Goal: Transaction & Acquisition: Purchase product/service

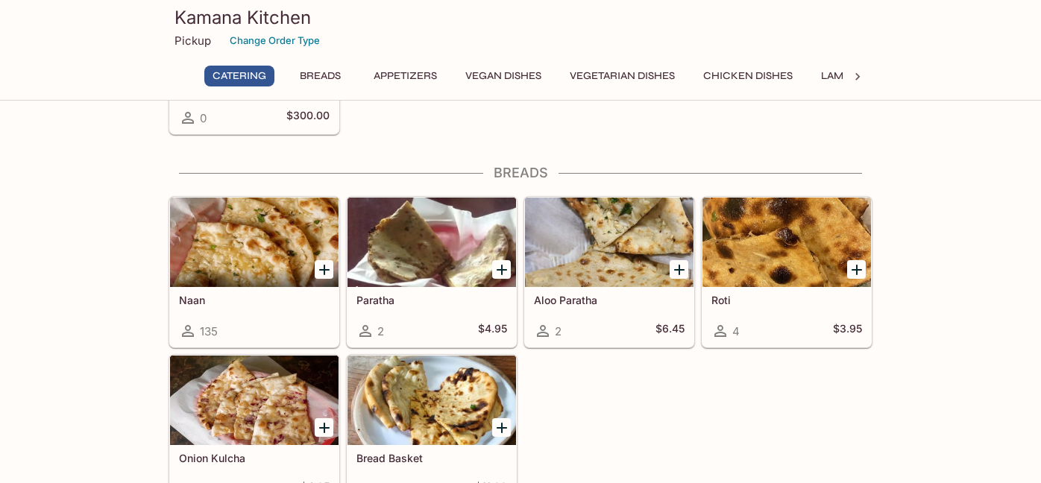
scroll to position [522, 0]
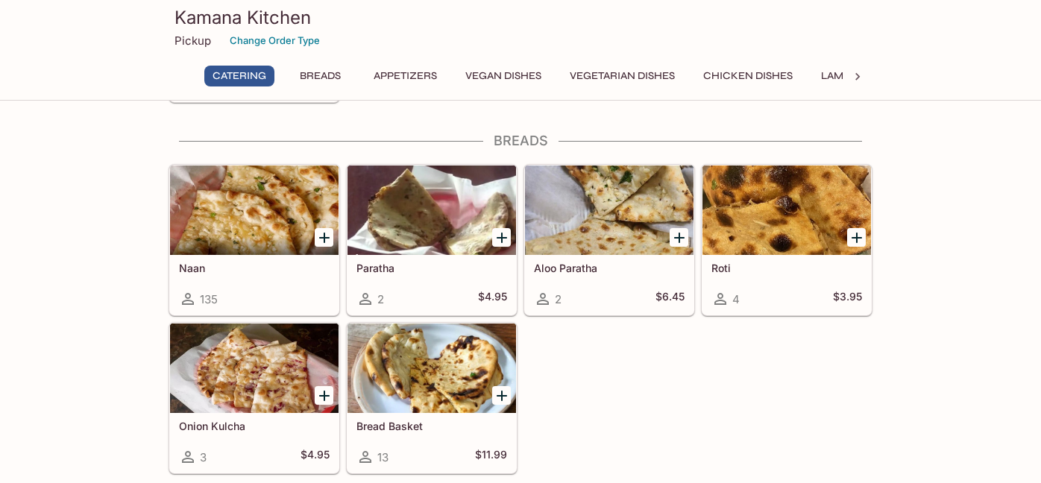
click at [258, 230] on div at bounding box center [254, 210] width 169 height 89
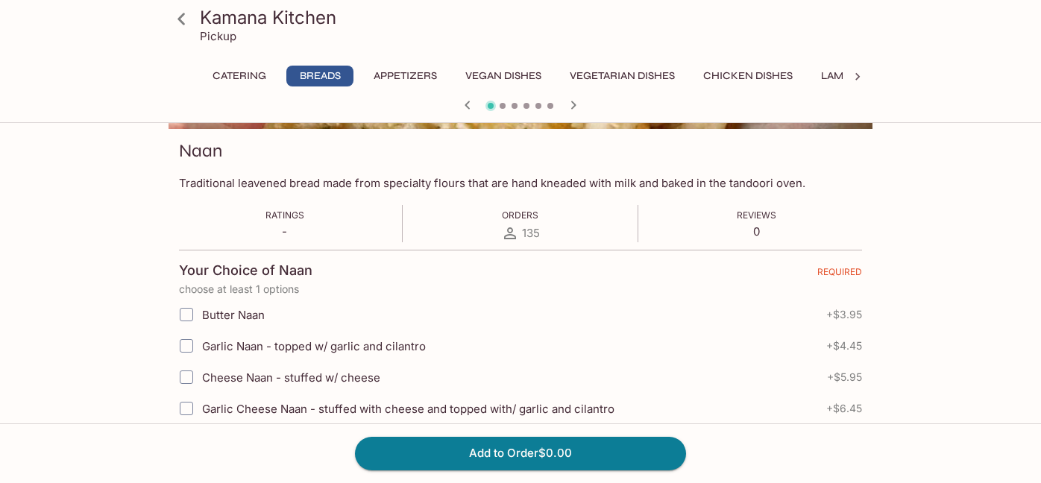
scroll to position [224, 0]
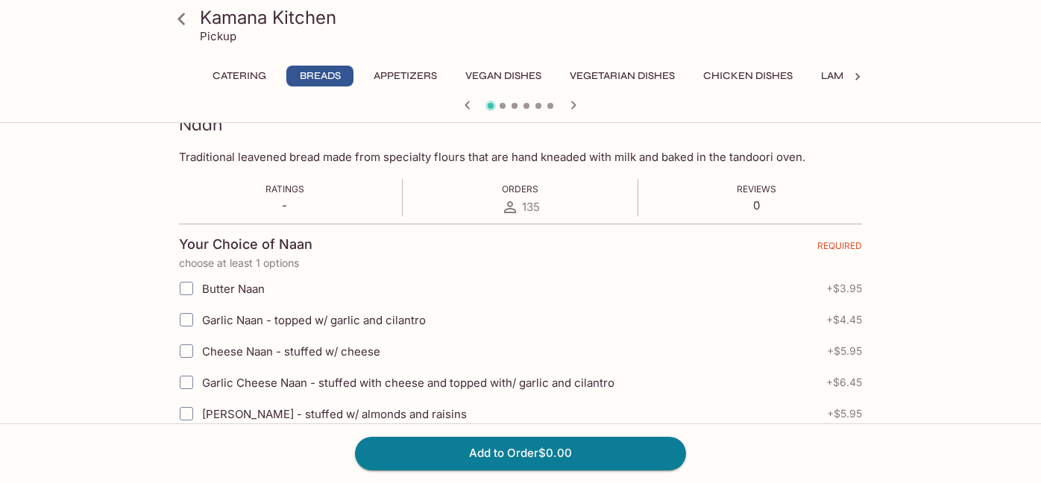
click at [184, 291] on input "Butter Naan" at bounding box center [186, 289] width 30 height 30
checkbox input "true"
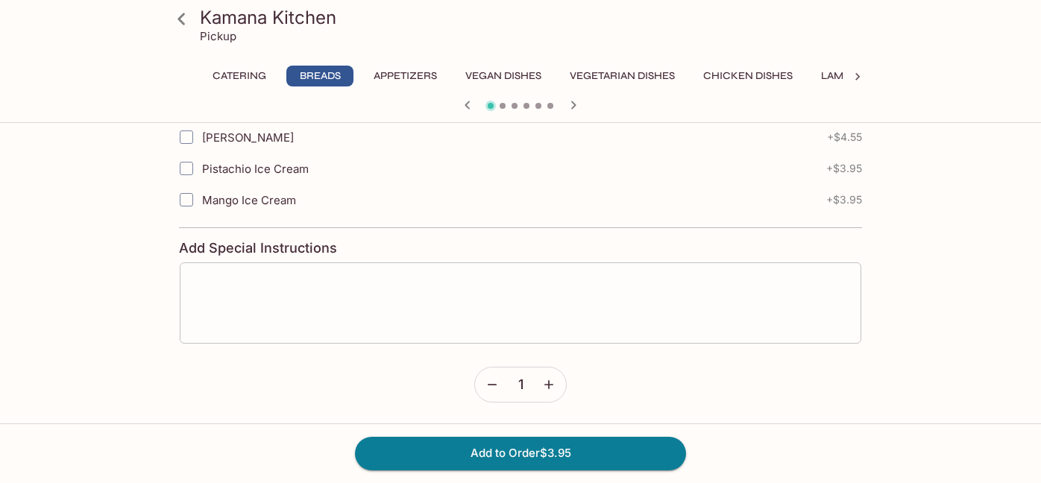
scroll to position [980, 0]
click at [550, 390] on icon "button" at bounding box center [548, 384] width 15 height 15
click at [560, 456] on button "Add to Order $7.90" at bounding box center [520, 453] width 331 height 33
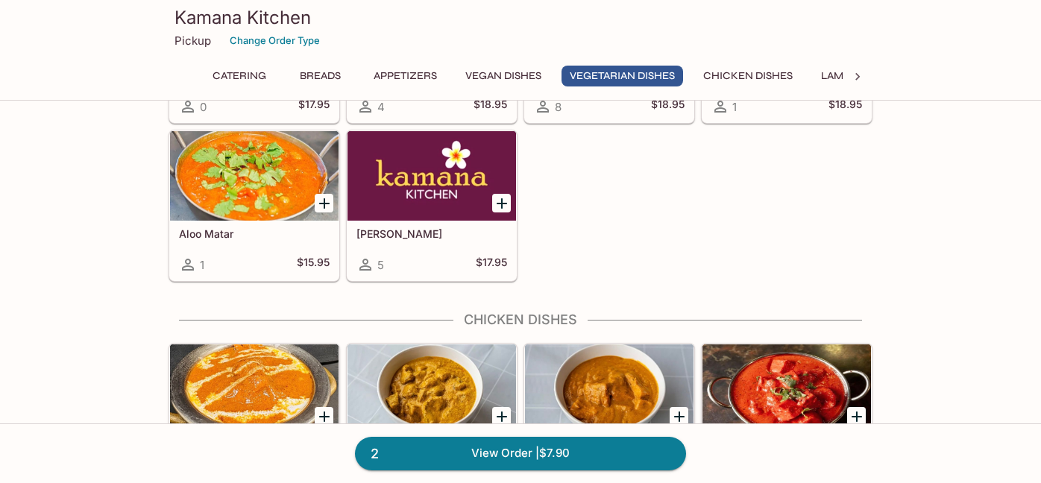
scroll to position [2535, 0]
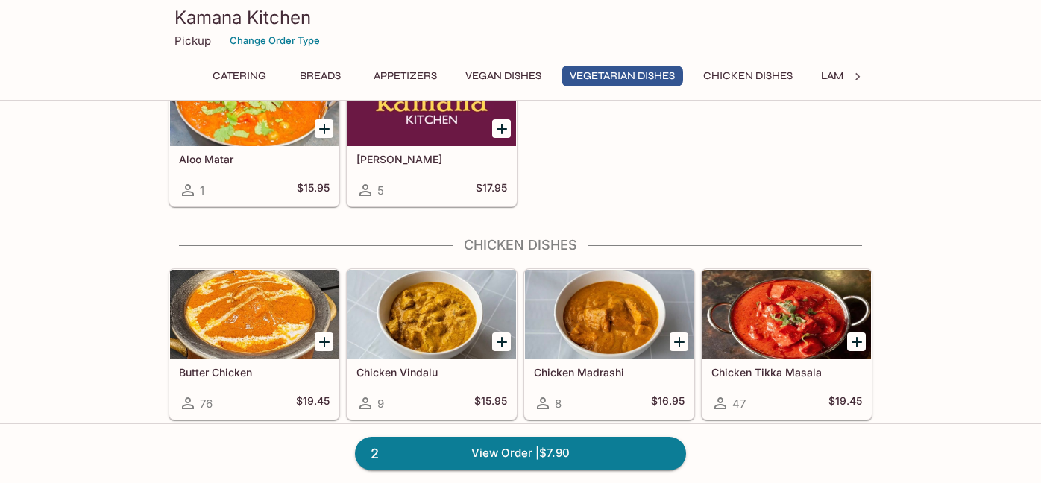
click at [324, 341] on icon "Add Butter Chicken" at bounding box center [324, 342] width 10 height 10
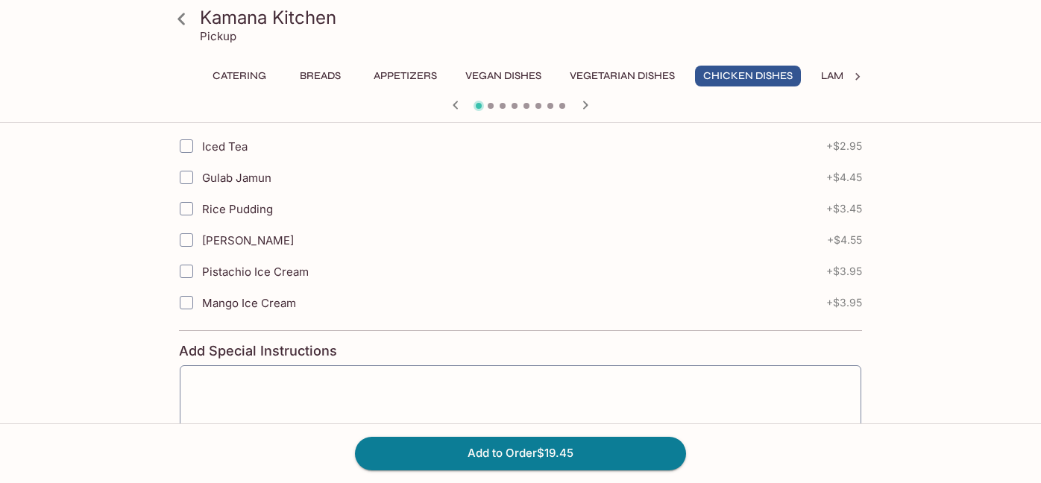
scroll to position [746, 0]
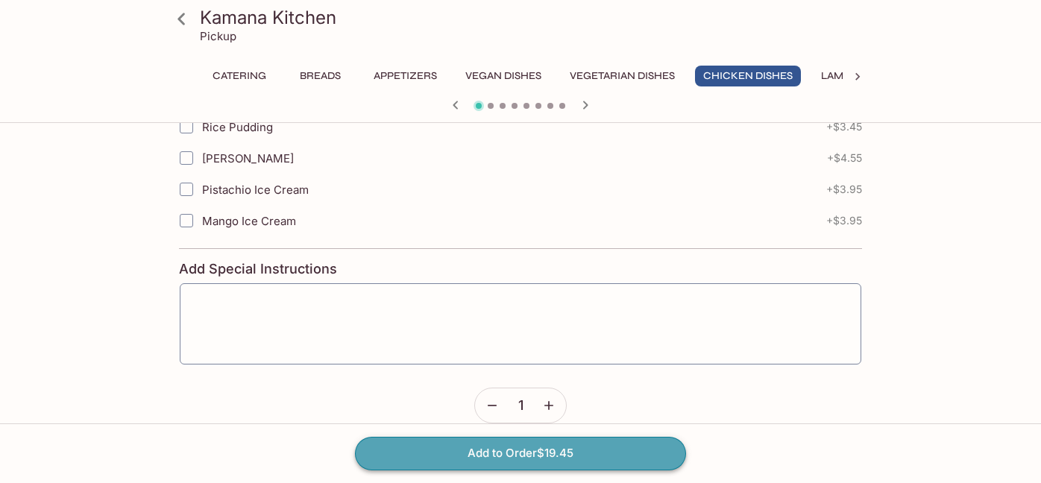
click at [520, 458] on button "Add to Order $19.45" at bounding box center [520, 453] width 331 height 33
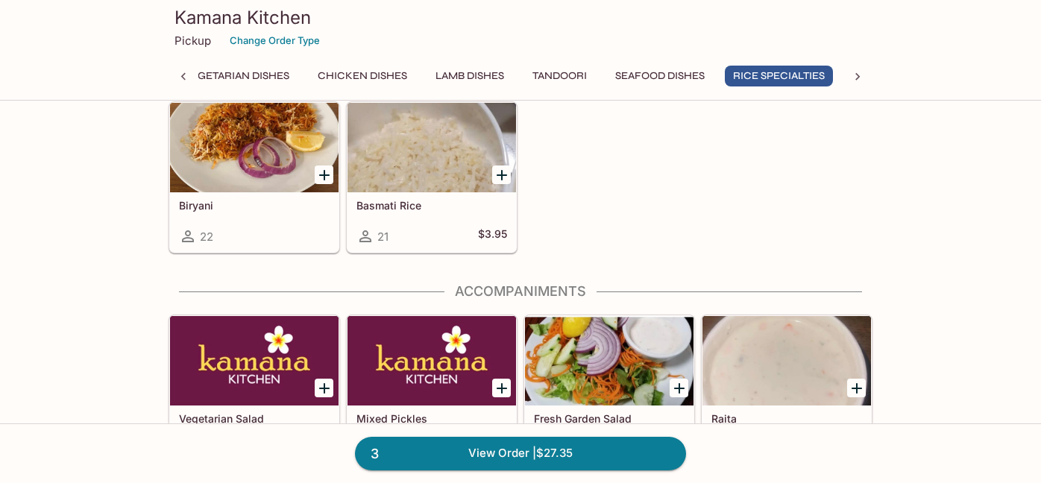
scroll to position [4101, 0]
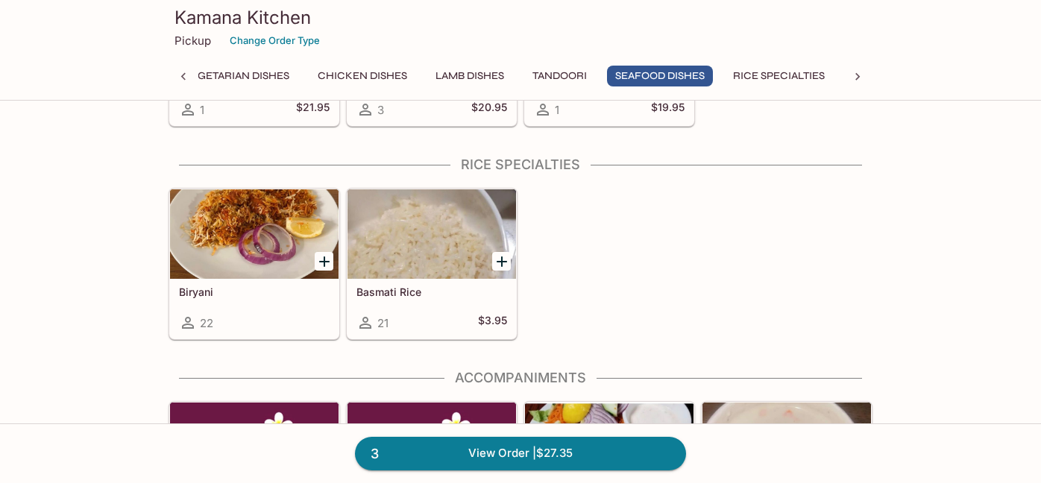
click at [224, 245] on div at bounding box center [254, 233] width 169 height 89
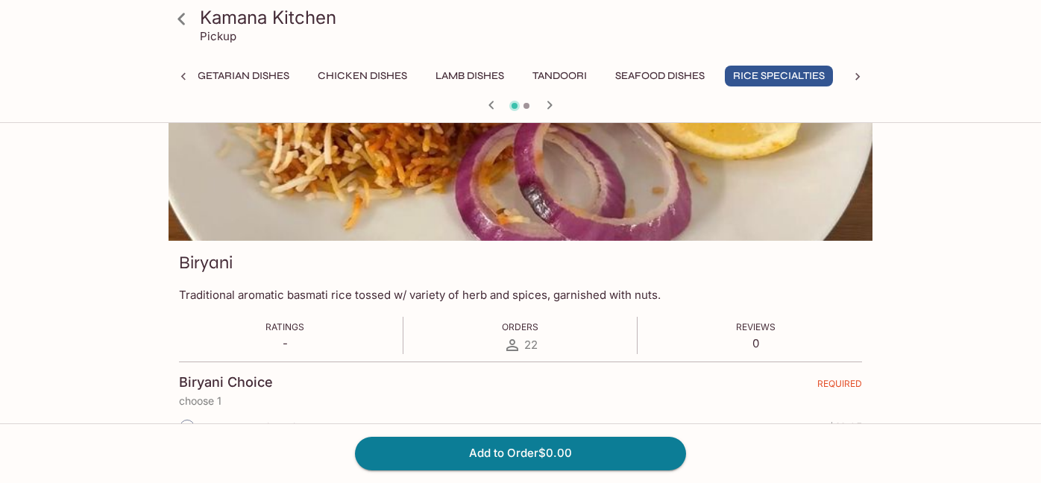
scroll to position [224, 0]
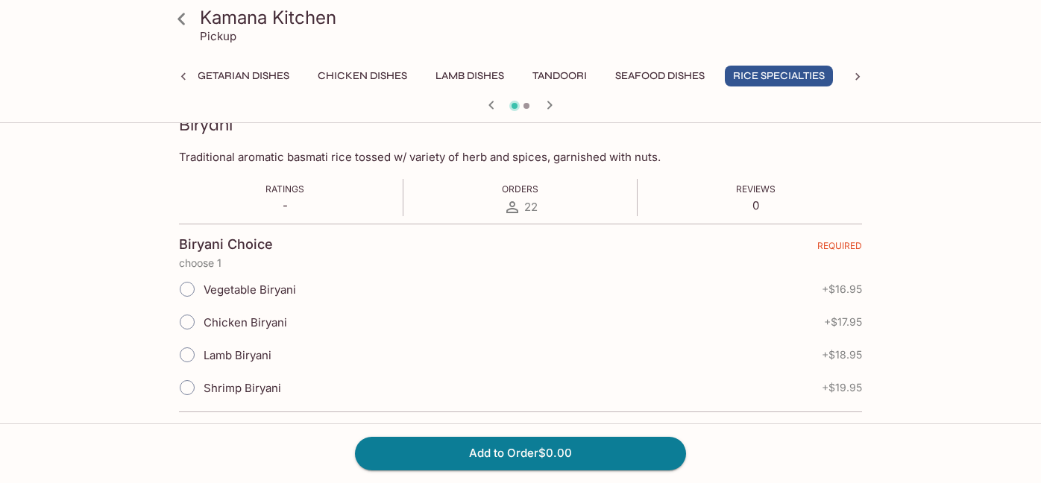
click at [195, 324] on input "Chicken Biryani" at bounding box center [186, 321] width 31 height 31
radio input "true"
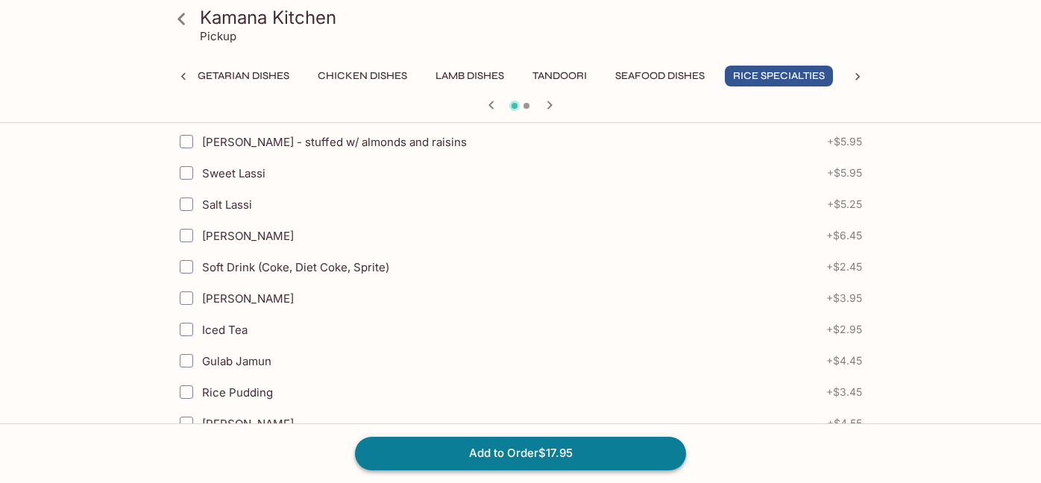
scroll to position [671, 0]
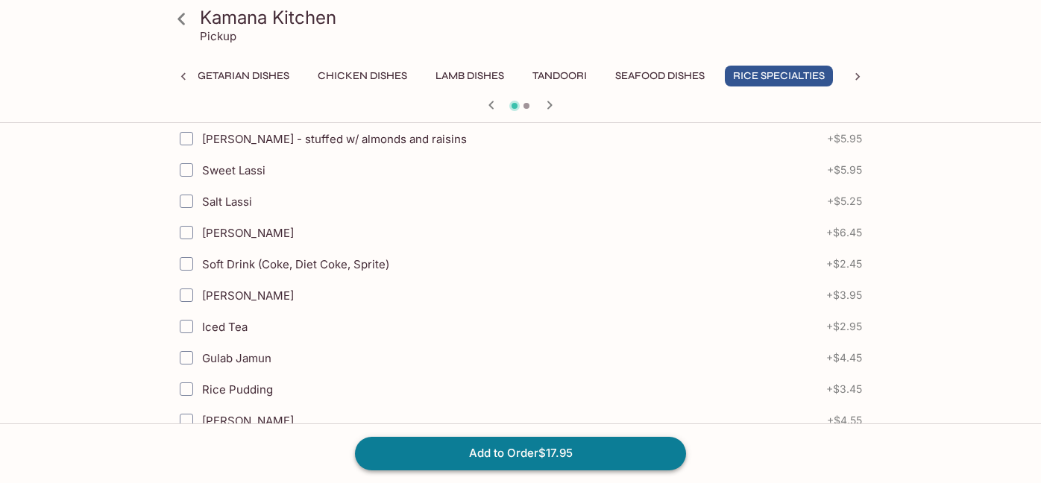
click at [538, 455] on button "Add to Order $17.95" at bounding box center [520, 453] width 331 height 33
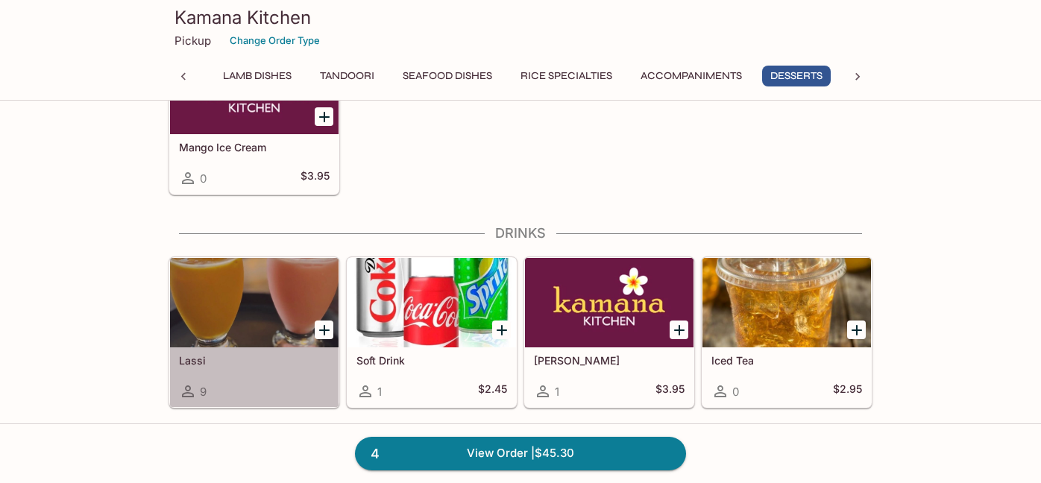
click at [274, 303] on div at bounding box center [254, 302] width 169 height 89
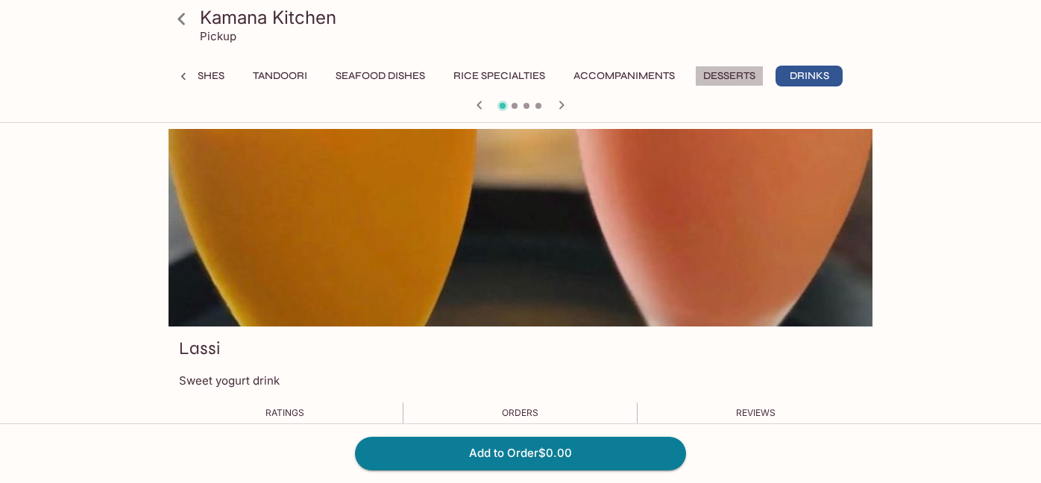
click at [731, 78] on button "Desserts" at bounding box center [729, 76] width 69 height 21
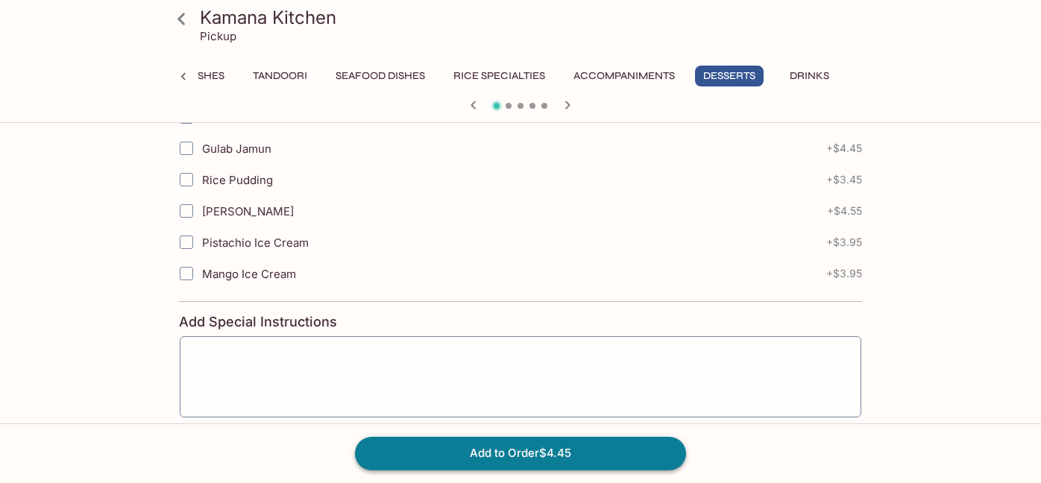
click at [542, 456] on button "Add to Order $4.45" at bounding box center [520, 453] width 331 height 33
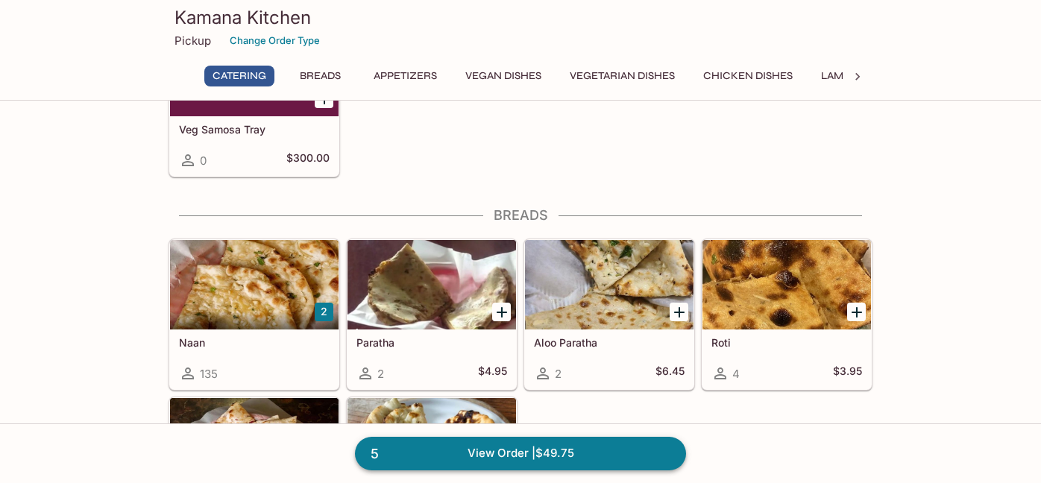
click at [511, 457] on link "5 View Order | $49.75" at bounding box center [520, 453] width 331 height 33
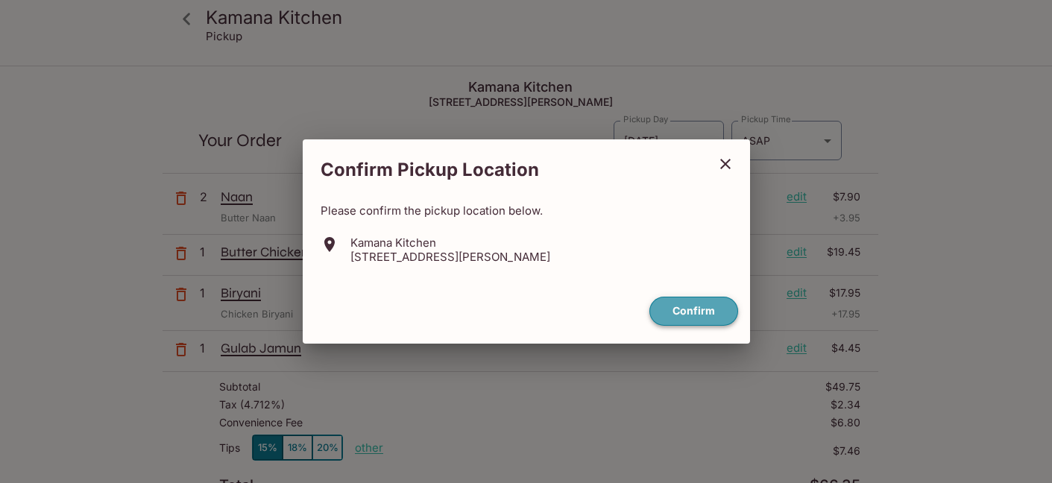
click at [707, 318] on button "Confirm" at bounding box center [693, 311] width 89 height 29
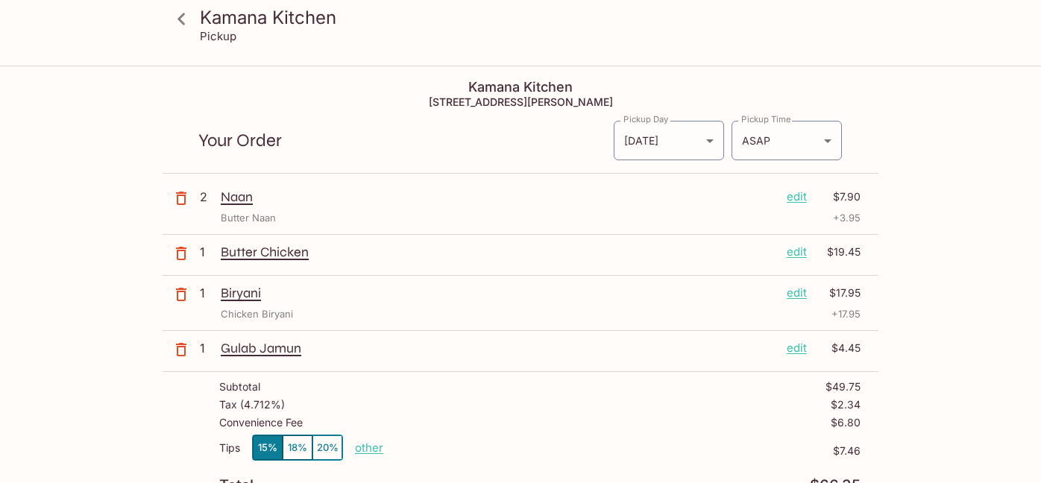
click at [796, 194] on p "edit" at bounding box center [797, 197] width 20 height 16
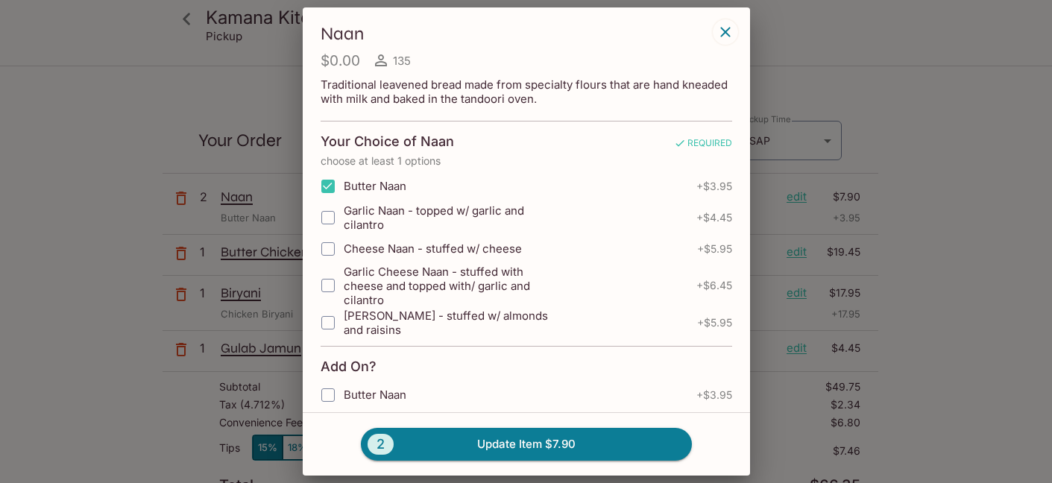
click at [324, 188] on input "Butter Naan" at bounding box center [328, 186] width 30 height 30
click at [327, 185] on input "Butter Naan" at bounding box center [328, 186] width 30 height 30
checkbox input "true"
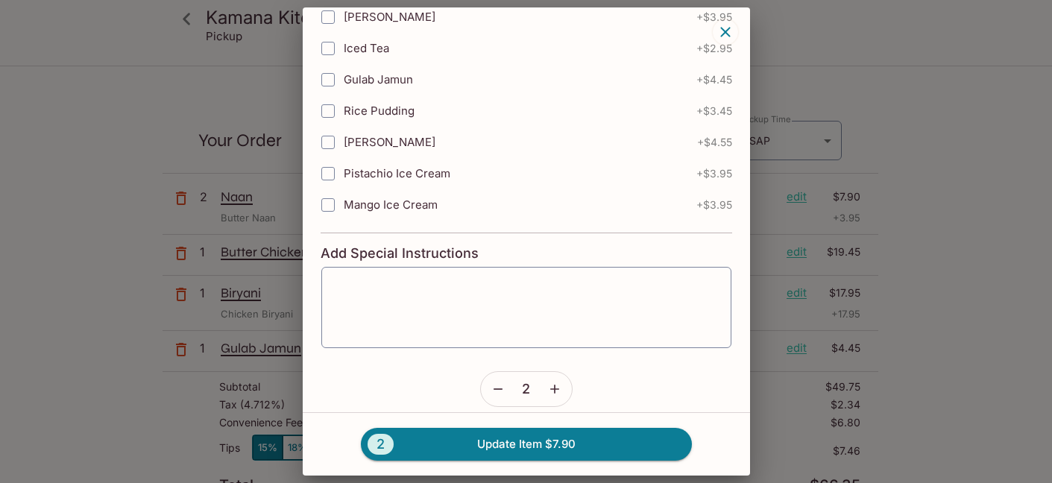
click at [496, 388] on icon "button" at bounding box center [498, 389] width 15 height 15
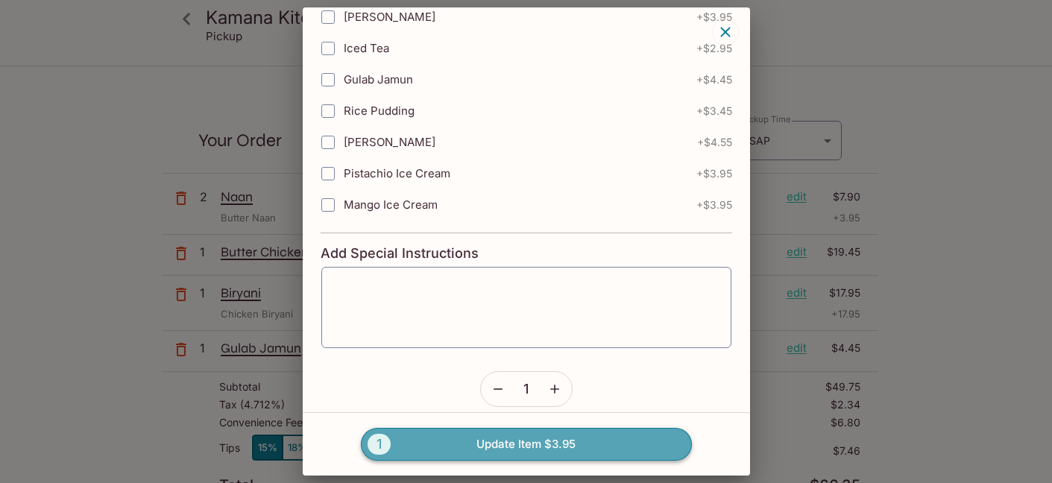
click at [508, 440] on button "1 Update Item $3.95" at bounding box center [526, 444] width 331 height 33
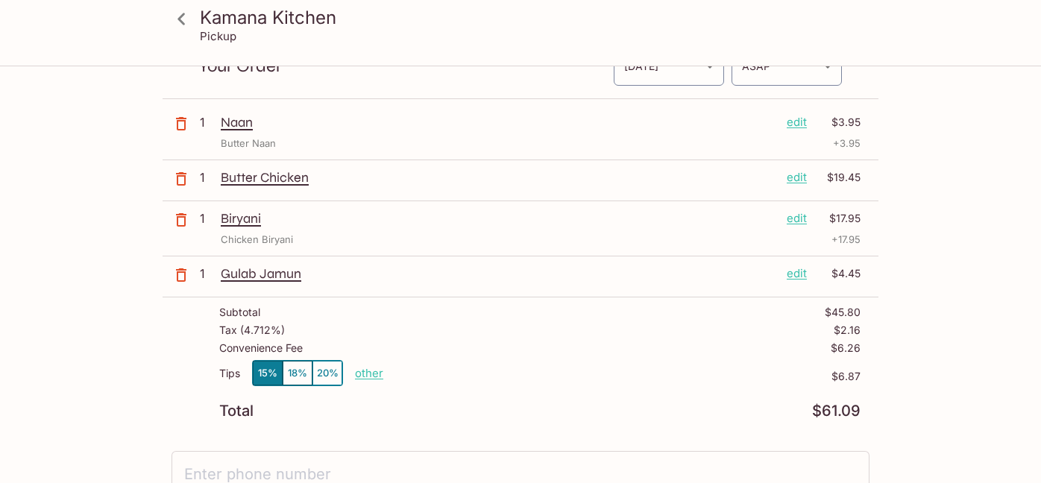
click at [365, 374] on p "other" at bounding box center [369, 373] width 28 height 14
drag, startPoint x: 448, startPoint y: 374, endPoint x: 550, endPoint y: 356, distance: 103.8
click at [550, 356] on div "Subtotal $45.80 Tax ( 4.712% ) $2.16 Convenience Fee $6.26 Tips 15% 18% 20% Don…" at bounding box center [521, 362] width 716 height 130
type input "0.00"
click at [180, 274] on icon "button" at bounding box center [181, 275] width 18 height 18
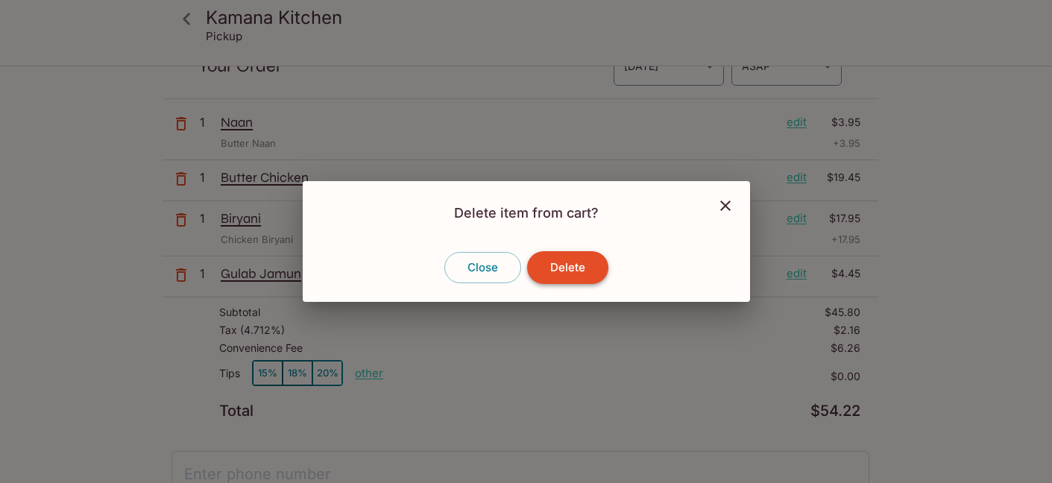
click at [579, 272] on button "Delete" at bounding box center [567, 267] width 81 height 33
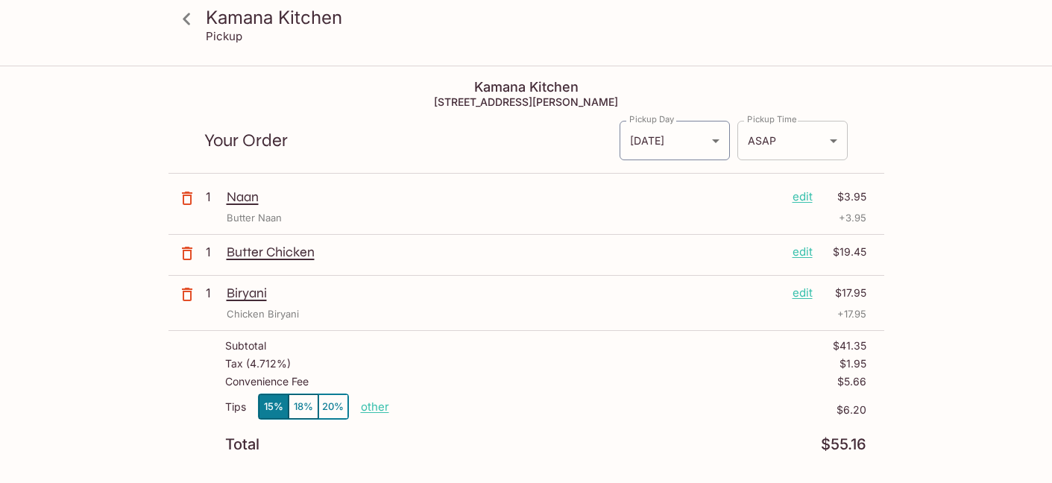
click at [799, 136] on body "Kamana Kitchen Pickup Kamana Kitchen [STREET_ADDRESS][PERSON_NAME] Your Order P…" at bounding box center [526, 308] width 1052 height 483
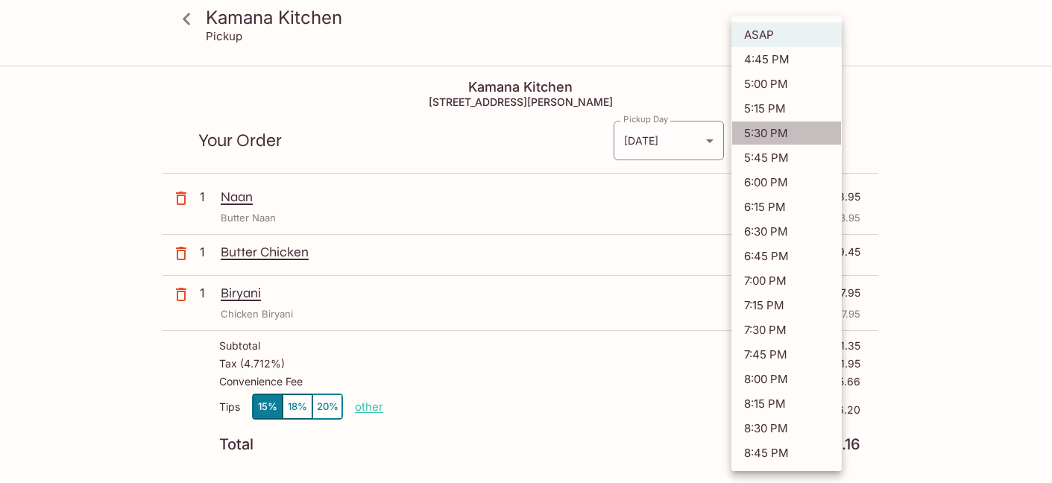
click at [767, 130] on li "5:30 PM" at bounding box center [786, 133] width 110 height 25
type input "[DATE]T03:30:41.000000Z"
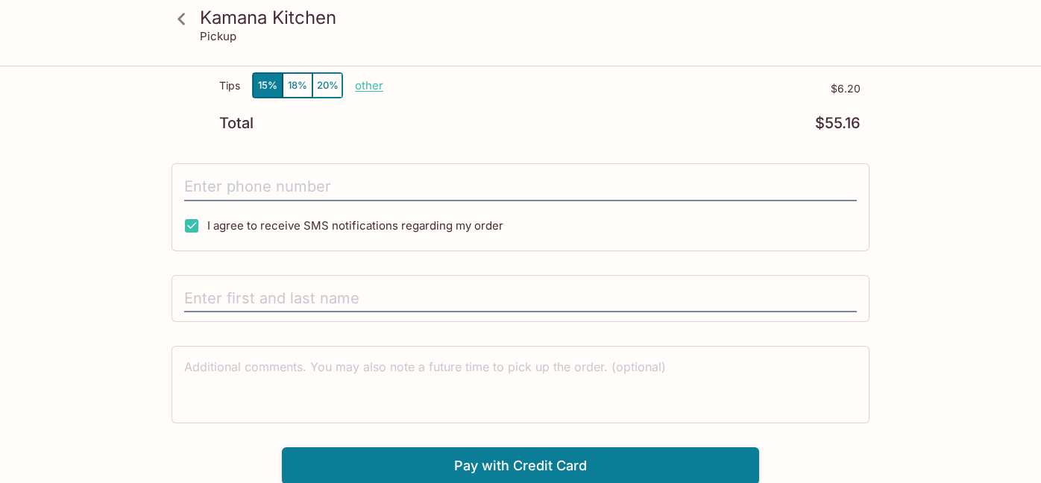
scroll to position [323, 0]
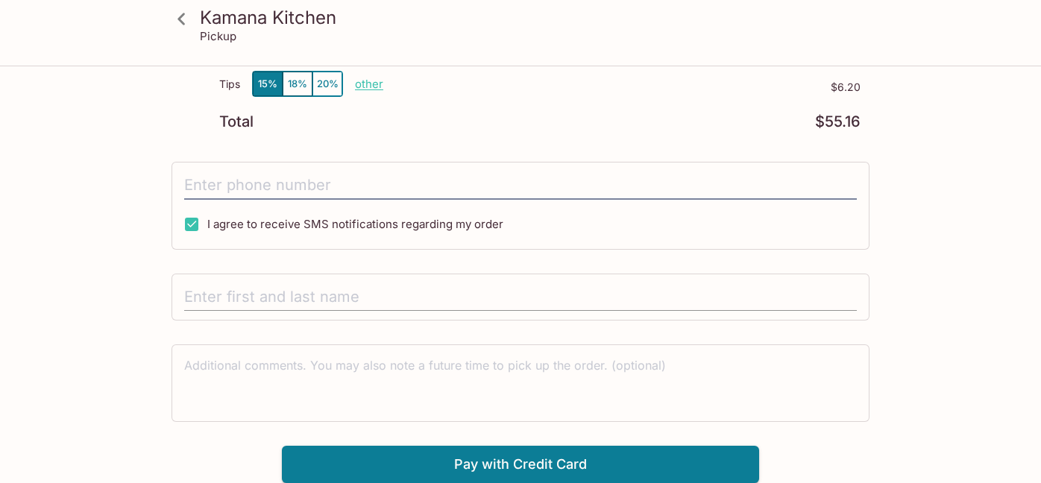
click at [288, 291] on input "text" at bounding box center [520, 297] width 673 height 28
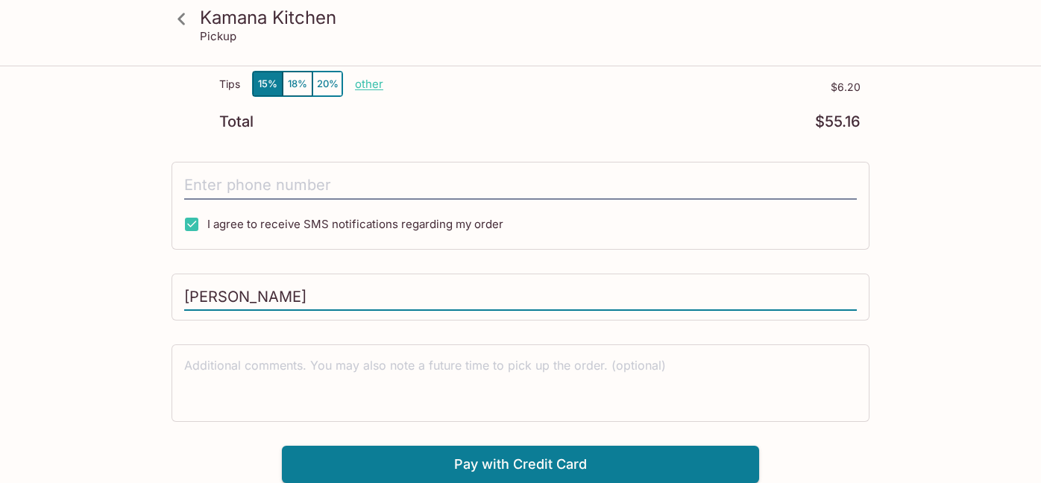
type input "[PERSON_NAME]"
click at [391, 341] on div "Kamana Kitchen [STREET_ADDRESS][PERSON_NAME] Your Order Pickup Day [DATE] [DATE…" at bounding box center [521, 113] width 716 height 739
click at [485, 382] on textarea at bounding box center [520, 382] width 673 height 51
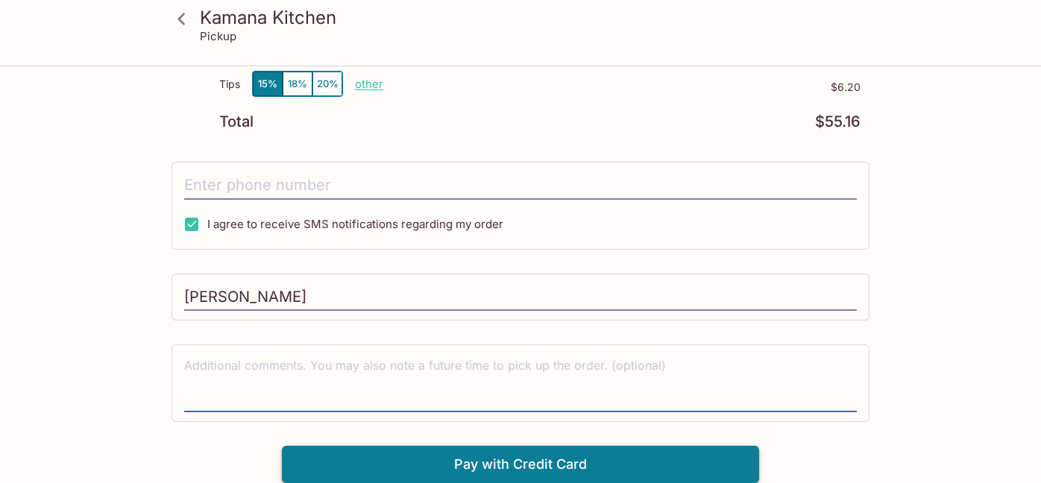
click at [656, 469] on button "Pay with Credit Card" at bounding box center [520, 464] width 477 height 37
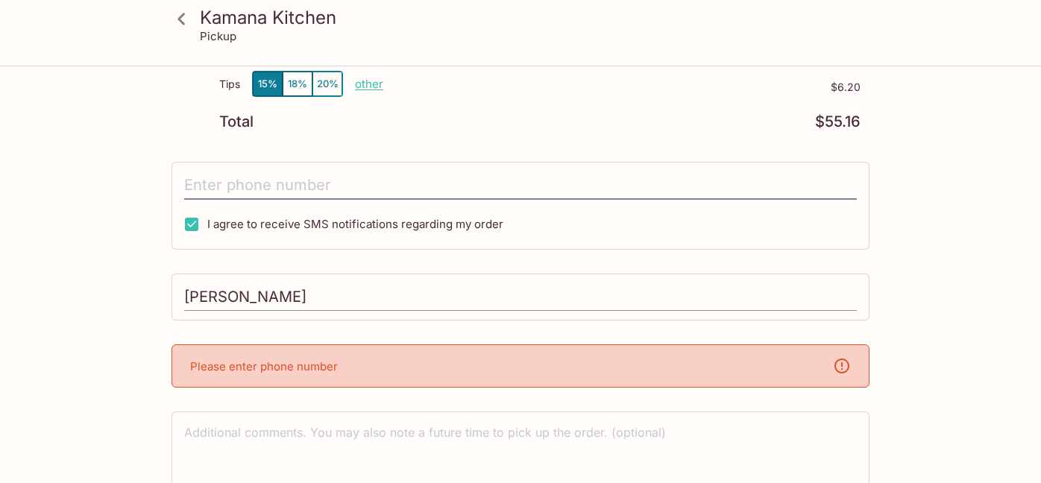
scroll to position [390, 0]
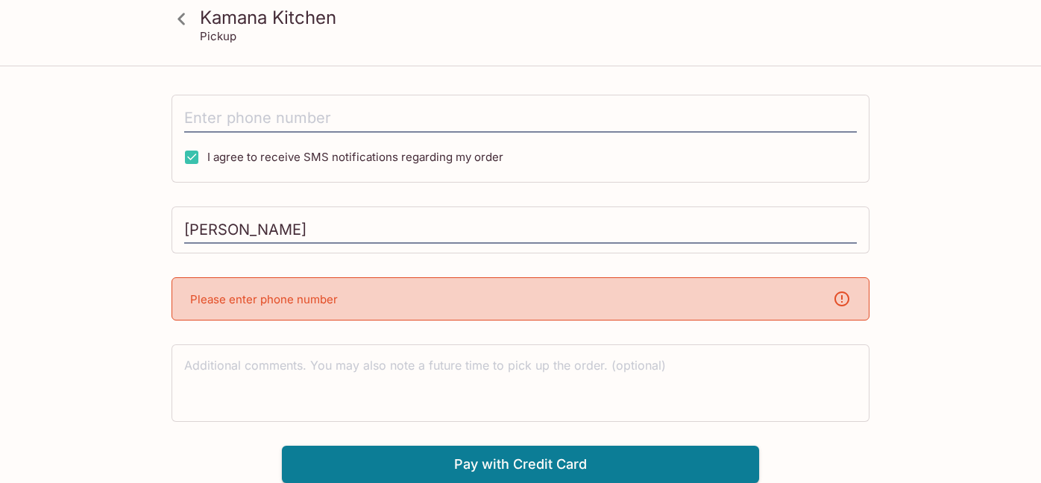
click at [284, 291] on div "Please enter phone number" at bounding box center [520, 298] width 698 height 43
click at [367, 319] on div "Please enter phone number" at bounding box center [520, 298] width 698 height 43
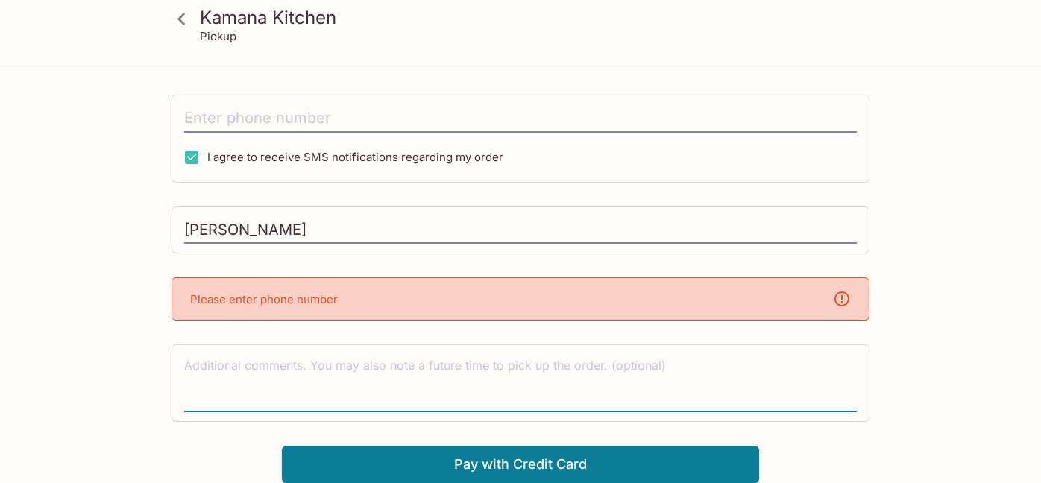
click at [301, 377] on textarea at bounding box center [520, 382] width 673 height 51
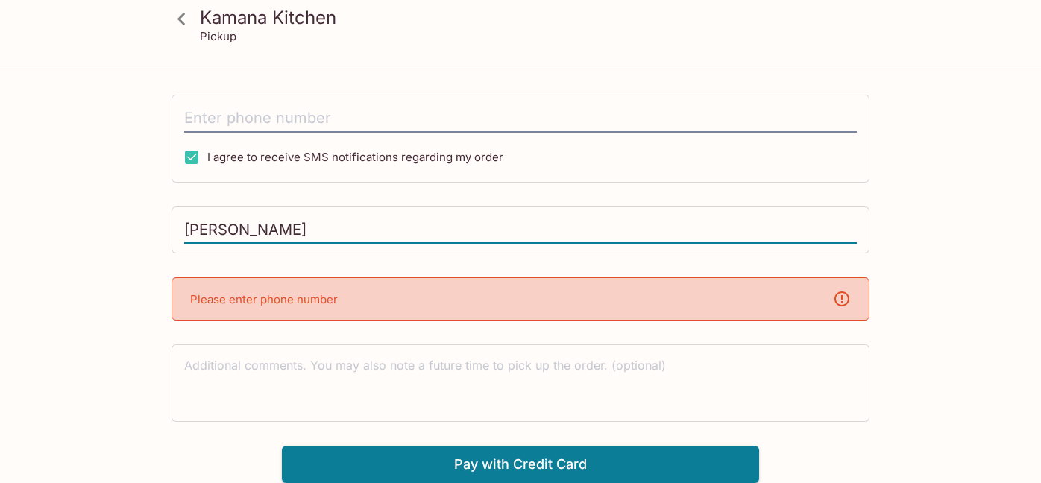
click at [365, 230] on input "[PERSON_NAME]" at bounding box center [520, 230] width 673 height 28
click at [843, 302] on icon at bounding box center [842, 299] width 18 height 18
click at [567, 349] on div "x" at bounding box center [520, 383] width 698 height 78
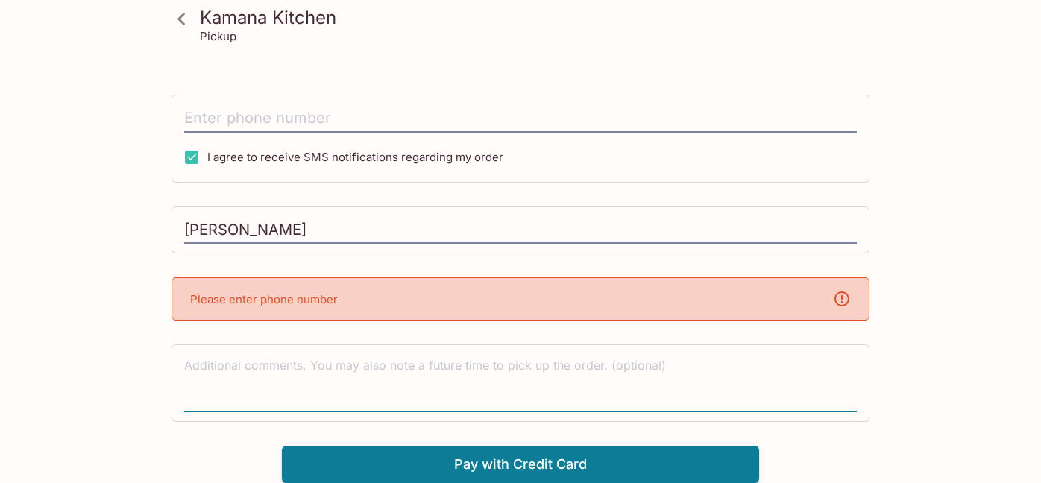
click at [567, 379] on textarea at bounding box center [520, 382] width 673 height 51
type textarea "[PHONE_NUMBER]"
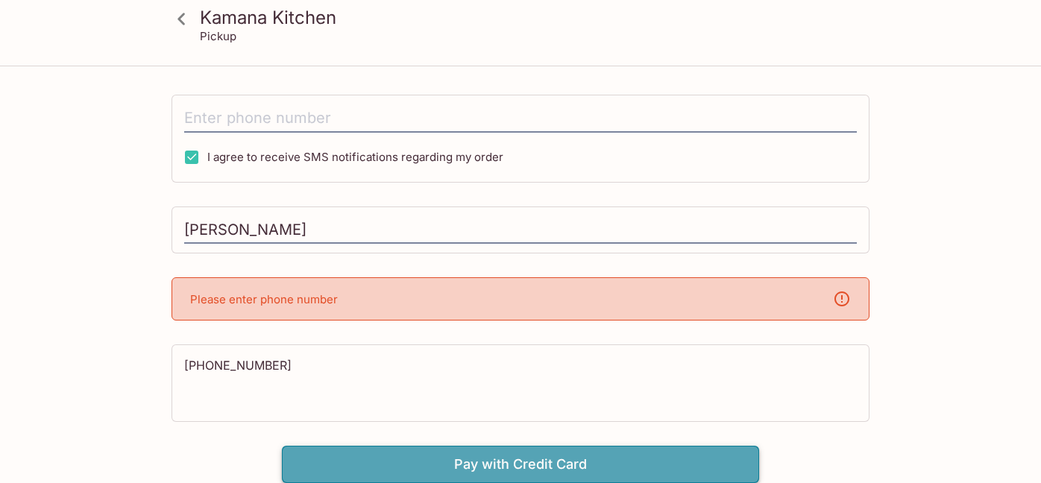
click at [570, 465] on button "Pay with Credit Card" at bounding box center [520, 464] width 477 height 37
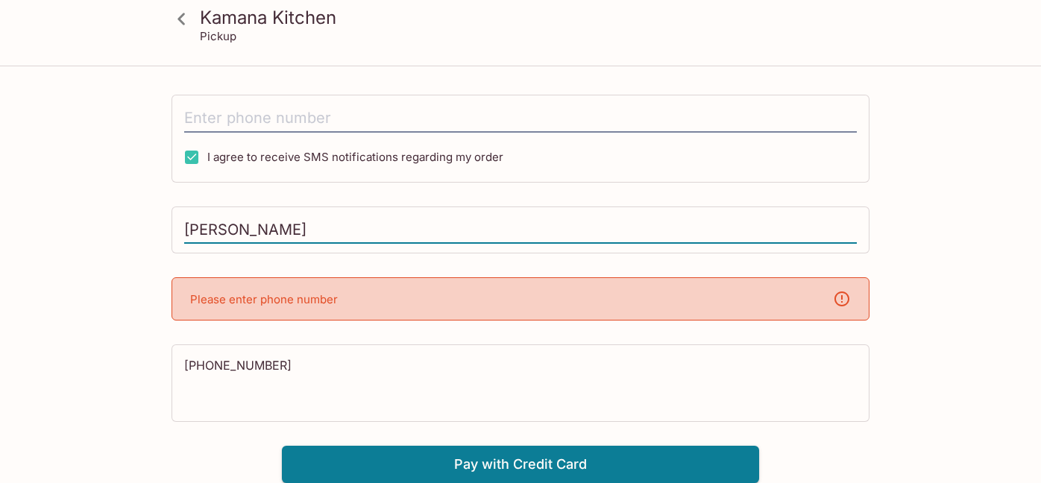
click at [413, 216] on input "[PERSON_NAME]" at bounding box center [520, 230] width 673 height 28
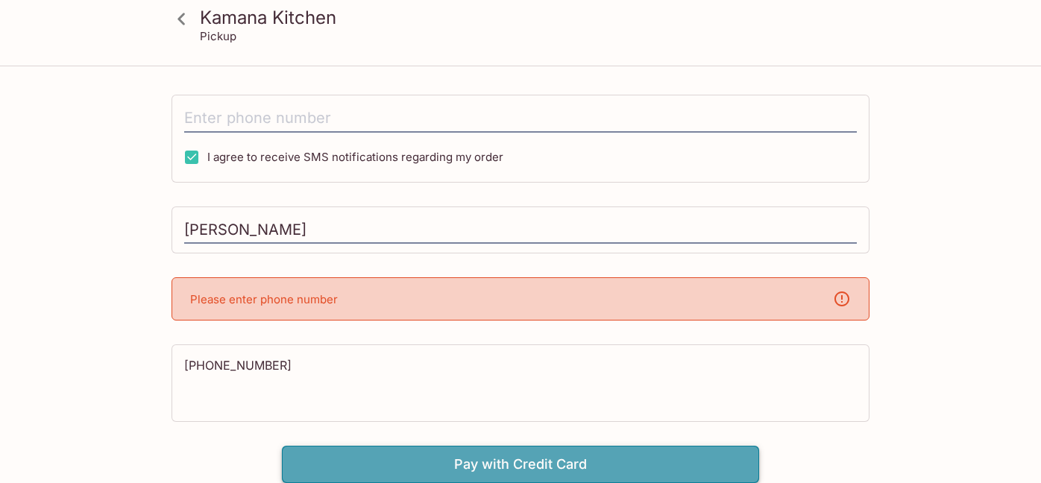
drag, startPoint x: 498, startPoint y: 470, endPoint x: 549, endPoint y: 446, distance: 56.0
click at [500, 466] on button "Pay with Credit Card" at bounding box center [520, 464] width 477 height 37
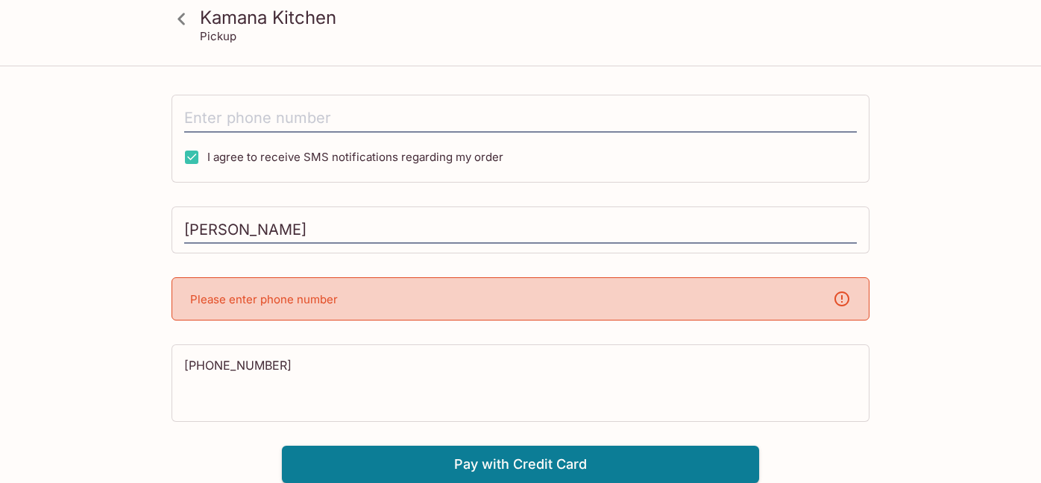
drag, startPoint x: 292, startPoint y: 231, endPoint x: 35, endPoint y: 212, distance: 258.0
type input "[PERSON_NAME]"
click at [320, 298] on p "Please enter phone number" at bounding box center [264, 299] width 148 height 14
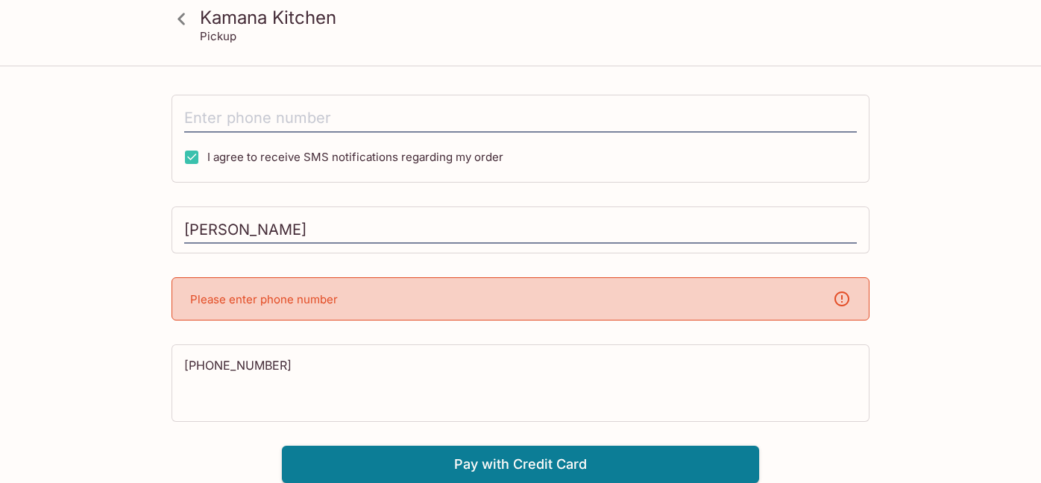
drag, startPoint x: 320, startPoint y: 298, endPoint x: 292, endPoint y: 306, distance: 28.6
click at [292, 306] on p "Please enter phone number" at bounding box center [264, 299] width 148 height 14
click at [283, 306] on p "Please enter phone number" at bounding box center [264, 299] width 148 height 14
click at [840, 303] on icon at bounding box center [842, 299] width 18 height 18
click at [842, 292] on icon at bounding box center [841, 299] width 15 height 15
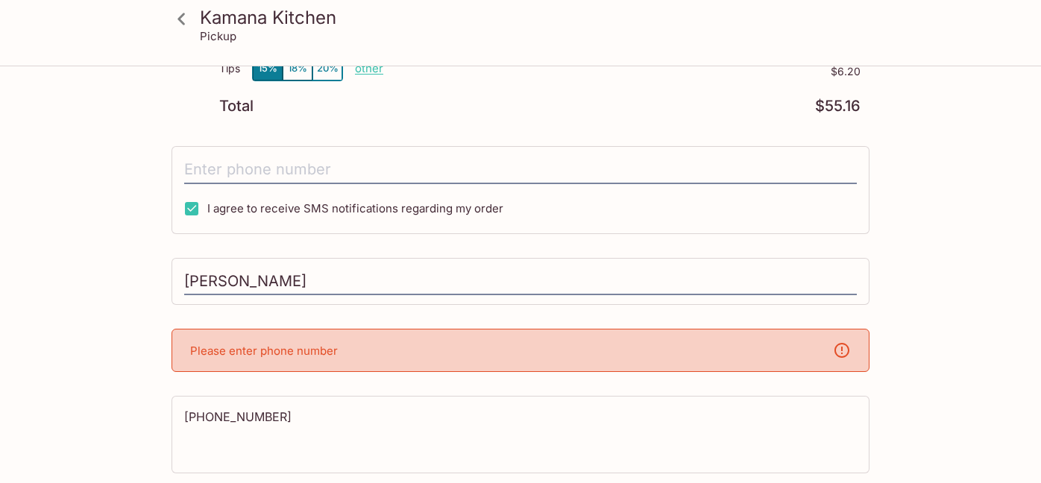
scroll to position [315, 0]
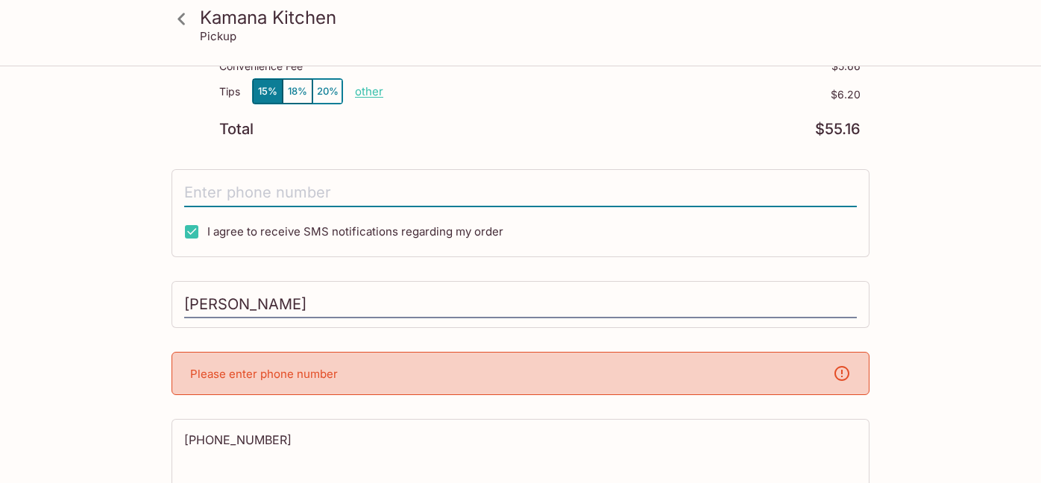
click at [306, 188] on input "tel" at bounding box center [520, 193] width 673 height 28
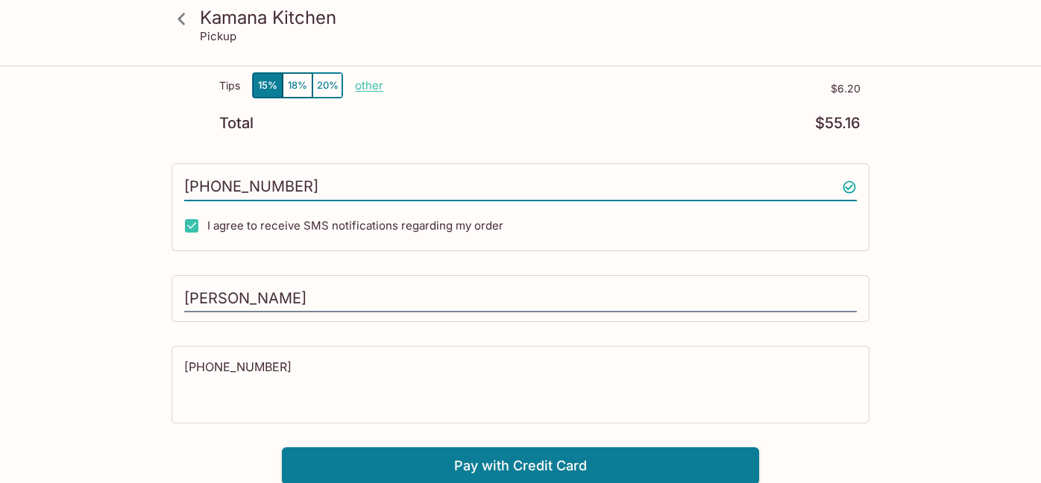
scroll to position [323, 0]
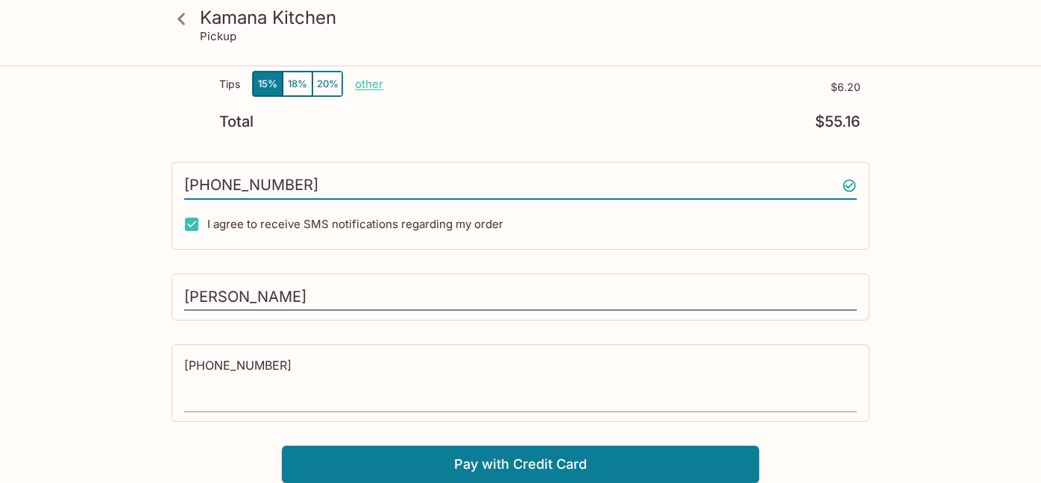
type input "[PHONE_NUMBER]"
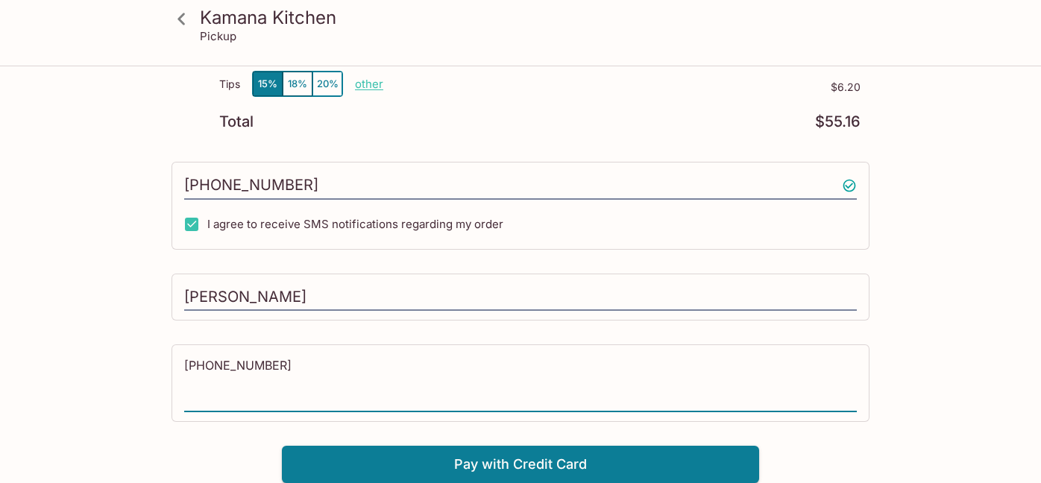
drag, startPoint x: 334, startPoint y: 371, endPoint x: 199, endPoint y: 367, distance: 135.0
click at [201, 367] on textarea "[PHONE_NUMBER]" at bounding box center [520, 382] width 673 height 51
type textarea "8"
click at [565, 460] on button "Pay with Credit Card" at bounding box center [520, 464] width 477 height 37
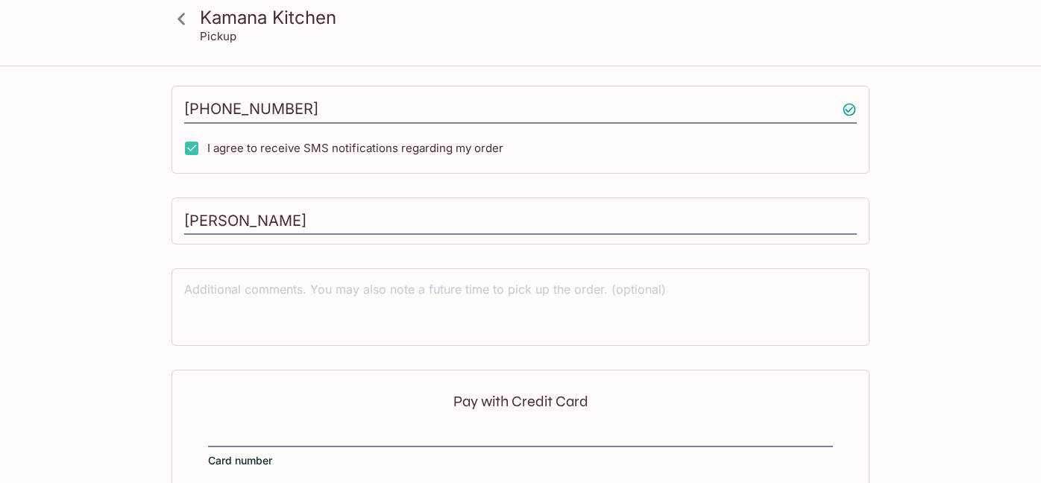
scroll to position [547, 0]
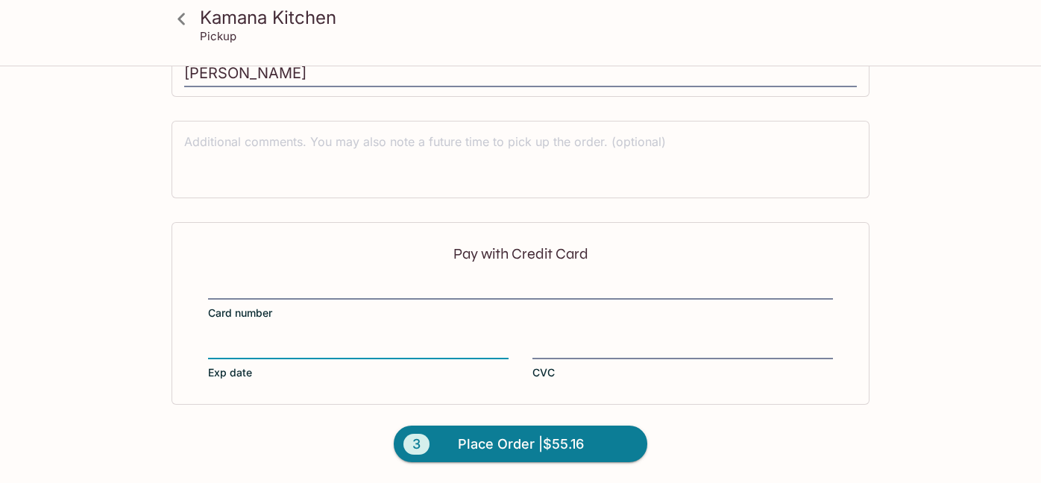
click at [568, 339] on div at bounding box center [682, 349] width 300 height 21
click at [568, 339] on input "CVC" at bounding box center [682, 339] width 300 height 1
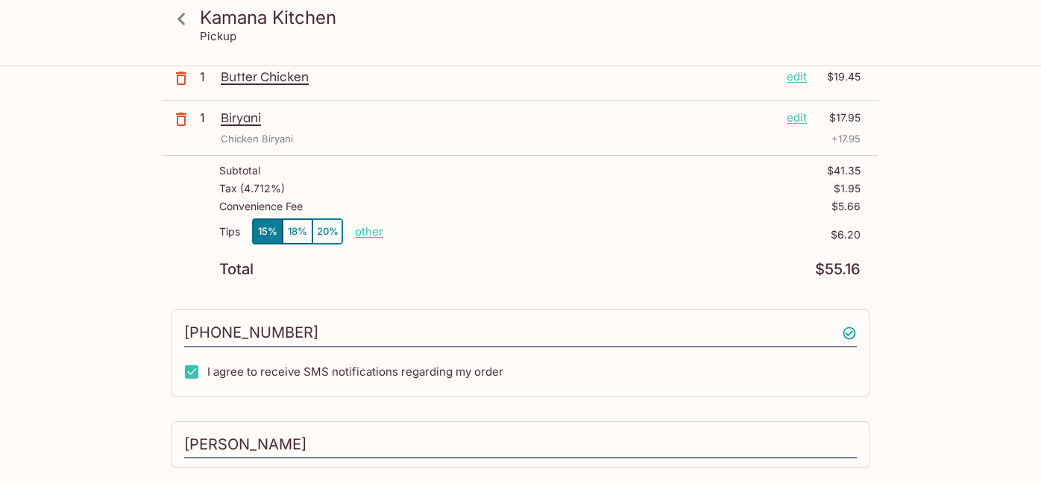
scroll to position [224, 0]
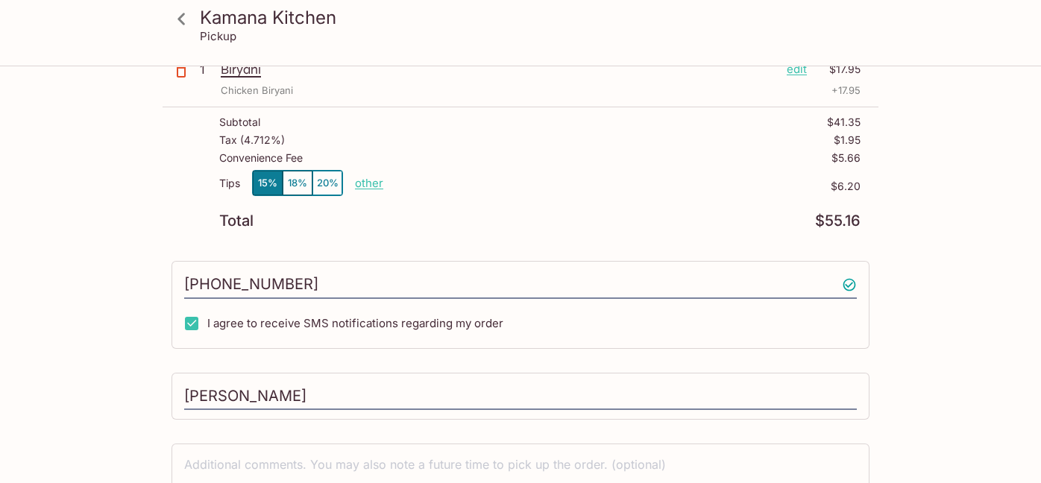
click at [360, 180] on p "other" at bounding box center [369, 183] width 28 height 14
drag, startPoint x: 447, startPoint y: 189, endPoint x: 569, endPoint y: 173, distance: 123.3
click at [569, 173] on div "Tips 15% 18% 20% Done 6.20 $6.20" at bounding box center [539, 192] width 641 height 44
type input "0.00"
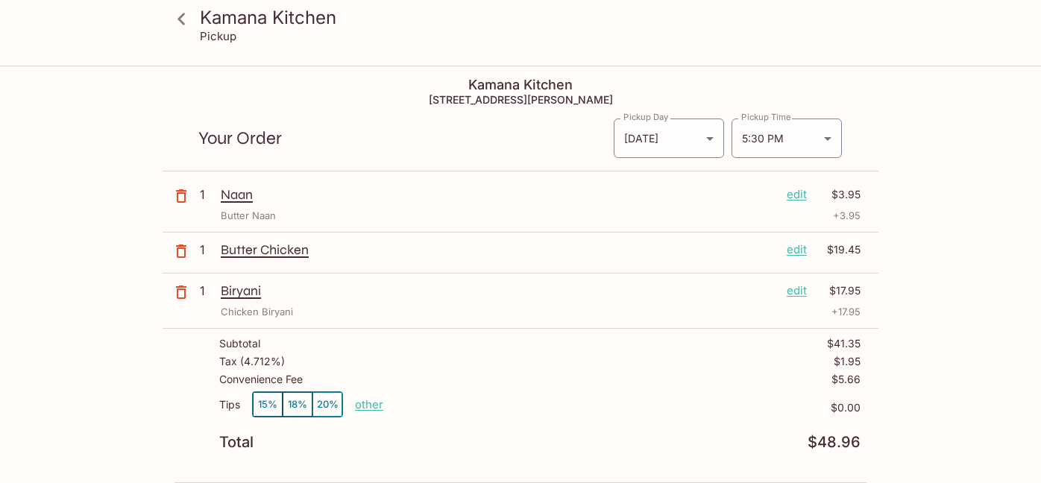
scroll to position [0, 0]
